Goal: Navigation & Orientation: Find specific page/section

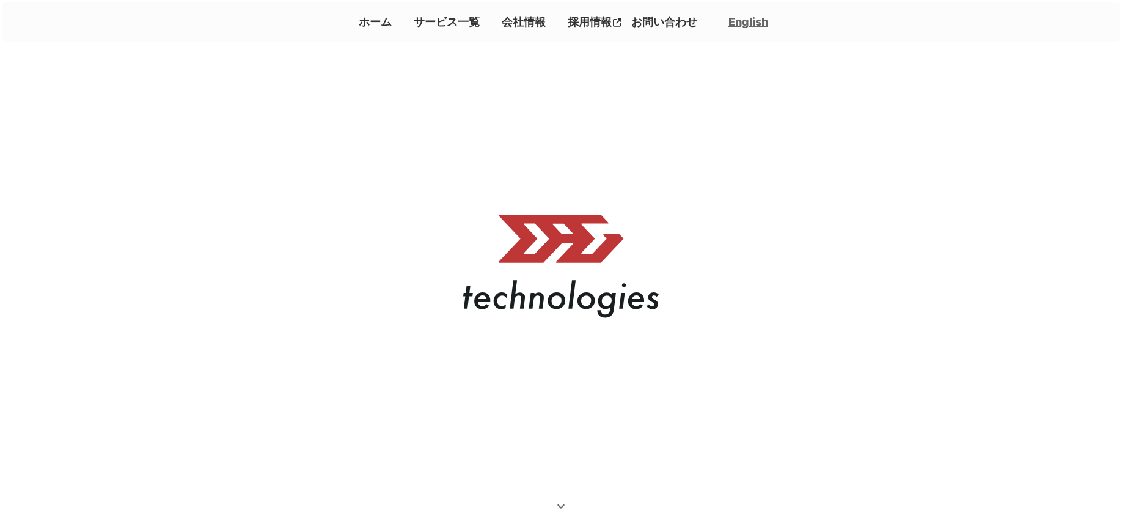
click at [512, 19] on link "会社情報" at bounding box center [524, 22] width 54 height 20
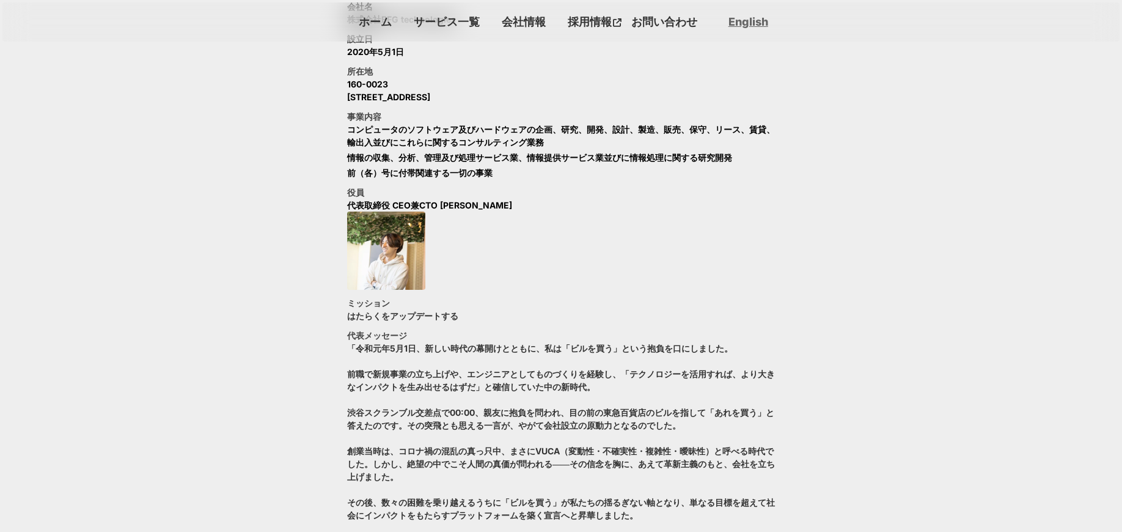
click at [459, 17] on link "サービス一覧" at bounding box center [447, 22] width 76 height 20
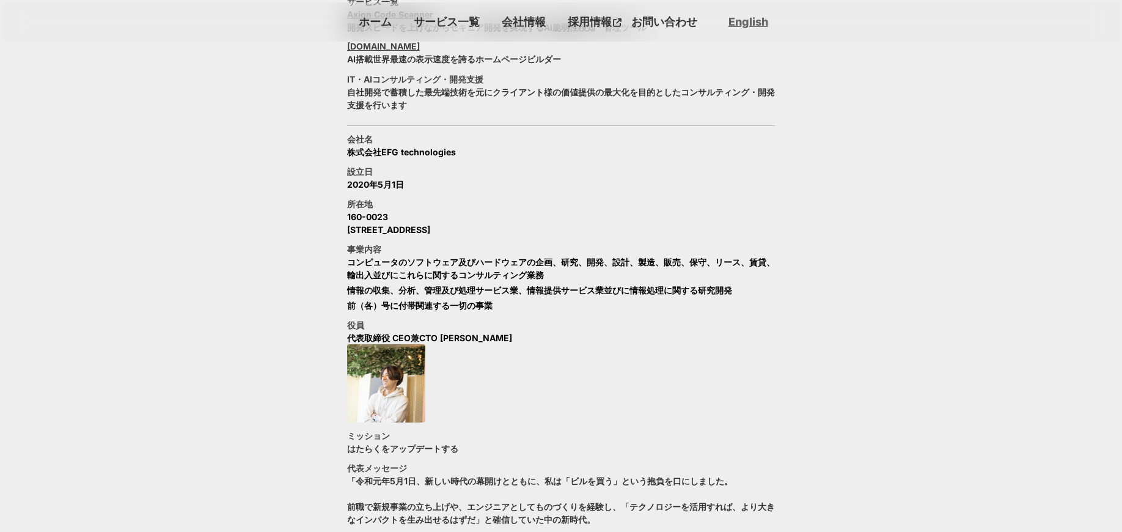
scroll to position [568, 0]
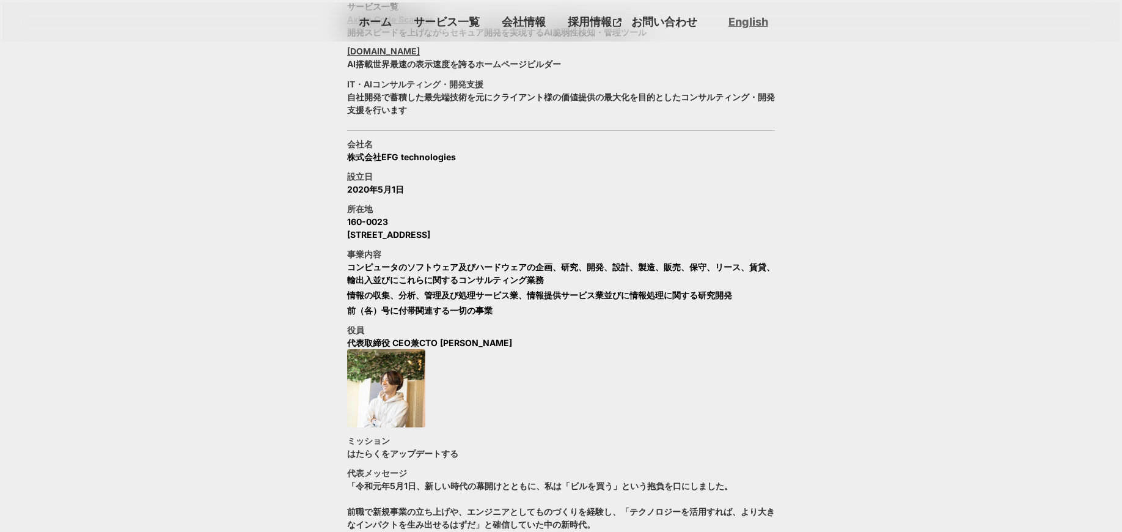
click at [378, 20] on link "ホーム" at bounding box center [375, 22] width 43 height 20
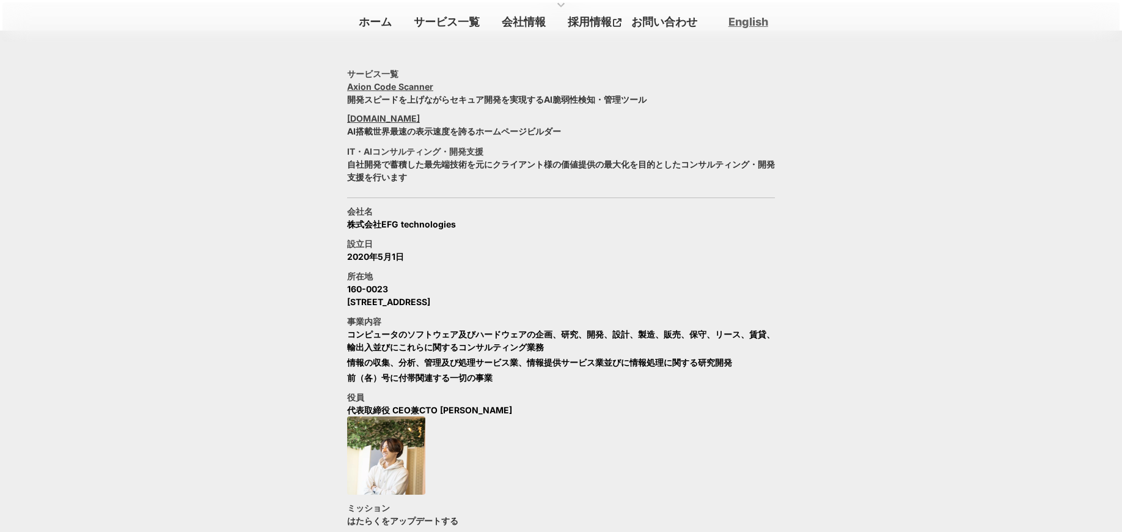
scroll to position [490, 0]
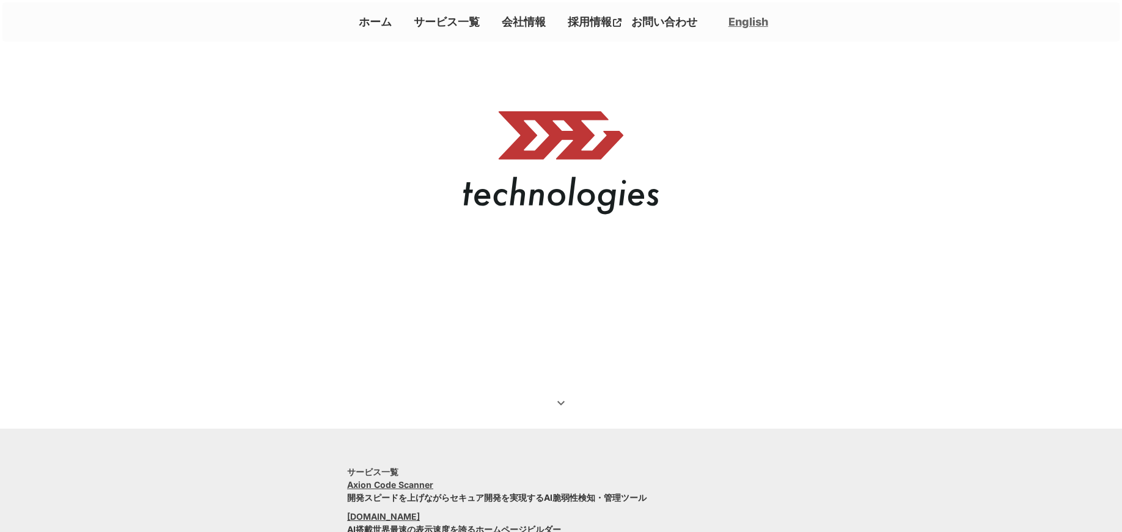
scroll to position [24, 0]
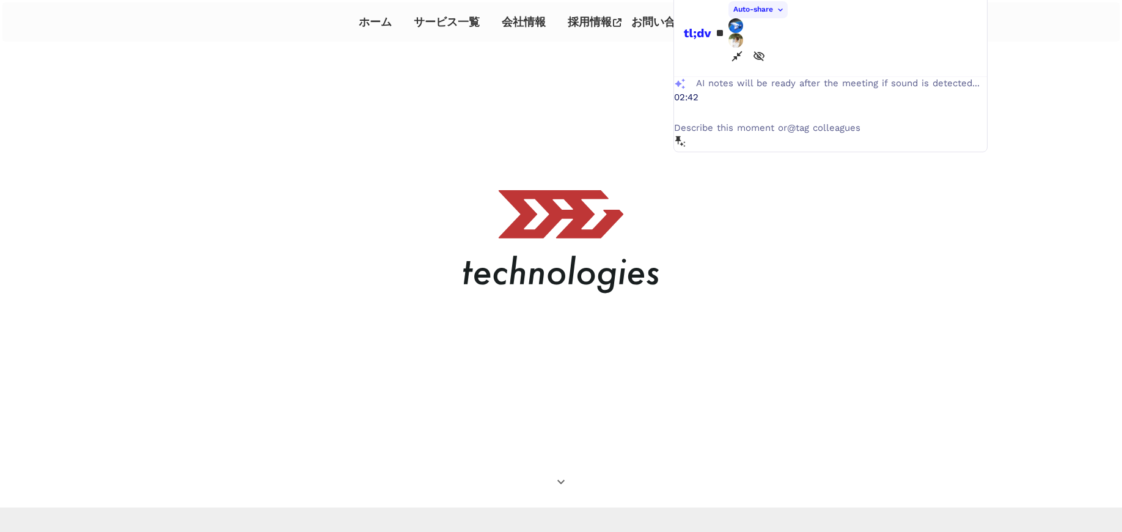
drag, startPoint x: 340, startPoint y: 14, endPoint x: 804, endPoint y: 29, distance: 464.1
click at [804, 29] on div "Auto-share [PERSON_NAME]" at bounding box center [830, 34] width 313 height 86
click at [459, 20] on link "サービス一覧" at bounding box center [447, 22] width 76 height 20
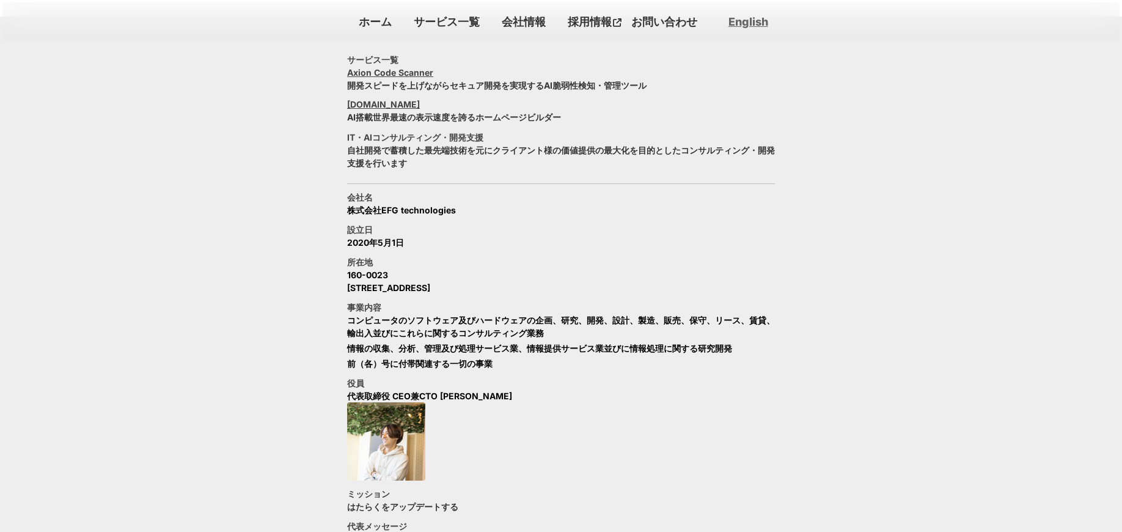
scroll to position [514, 0]
